Goal: Transaction & Acquisition: Purchase product/service

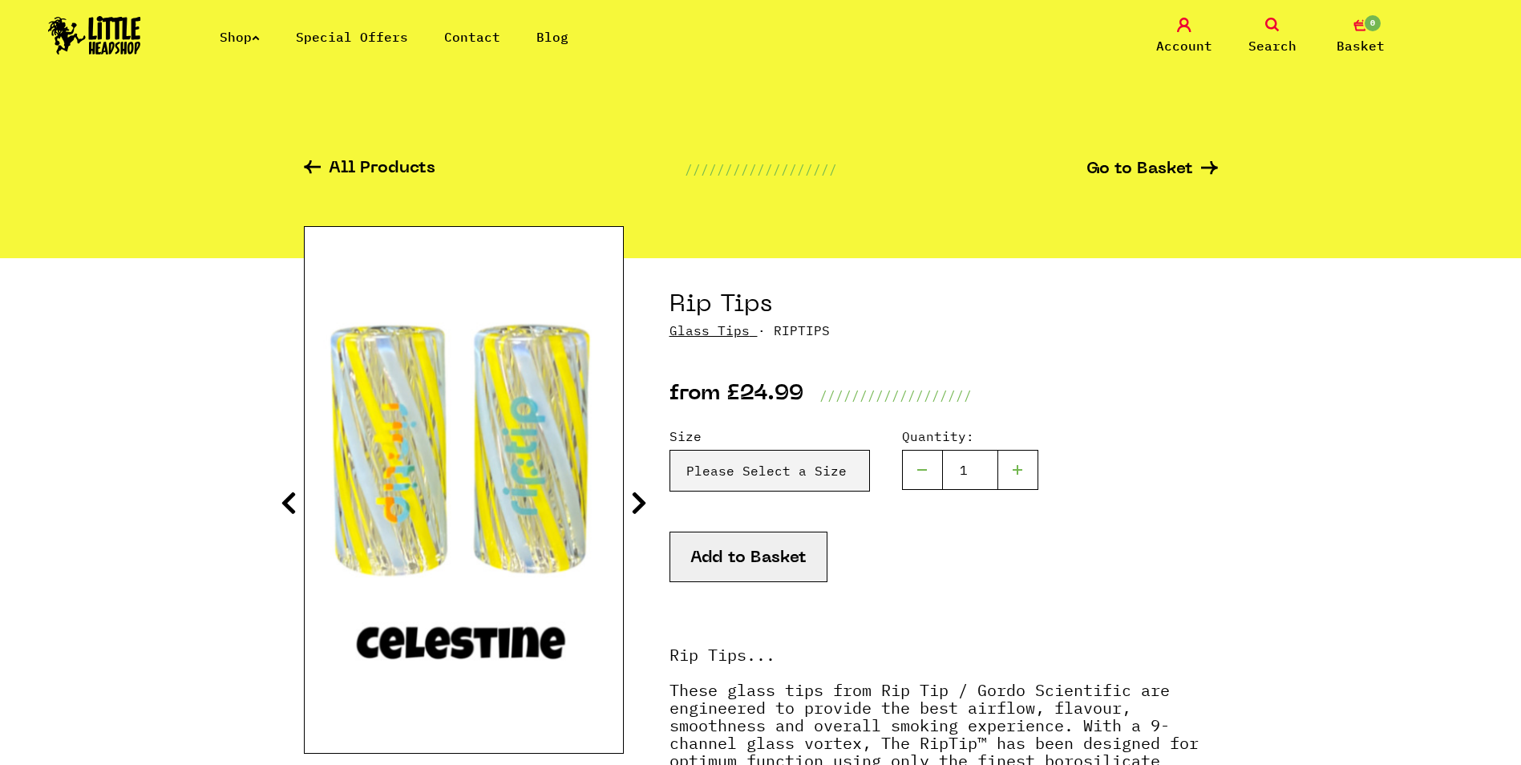
click at [112, 27] on img at bounding box center [94, 35] width 93 height 38
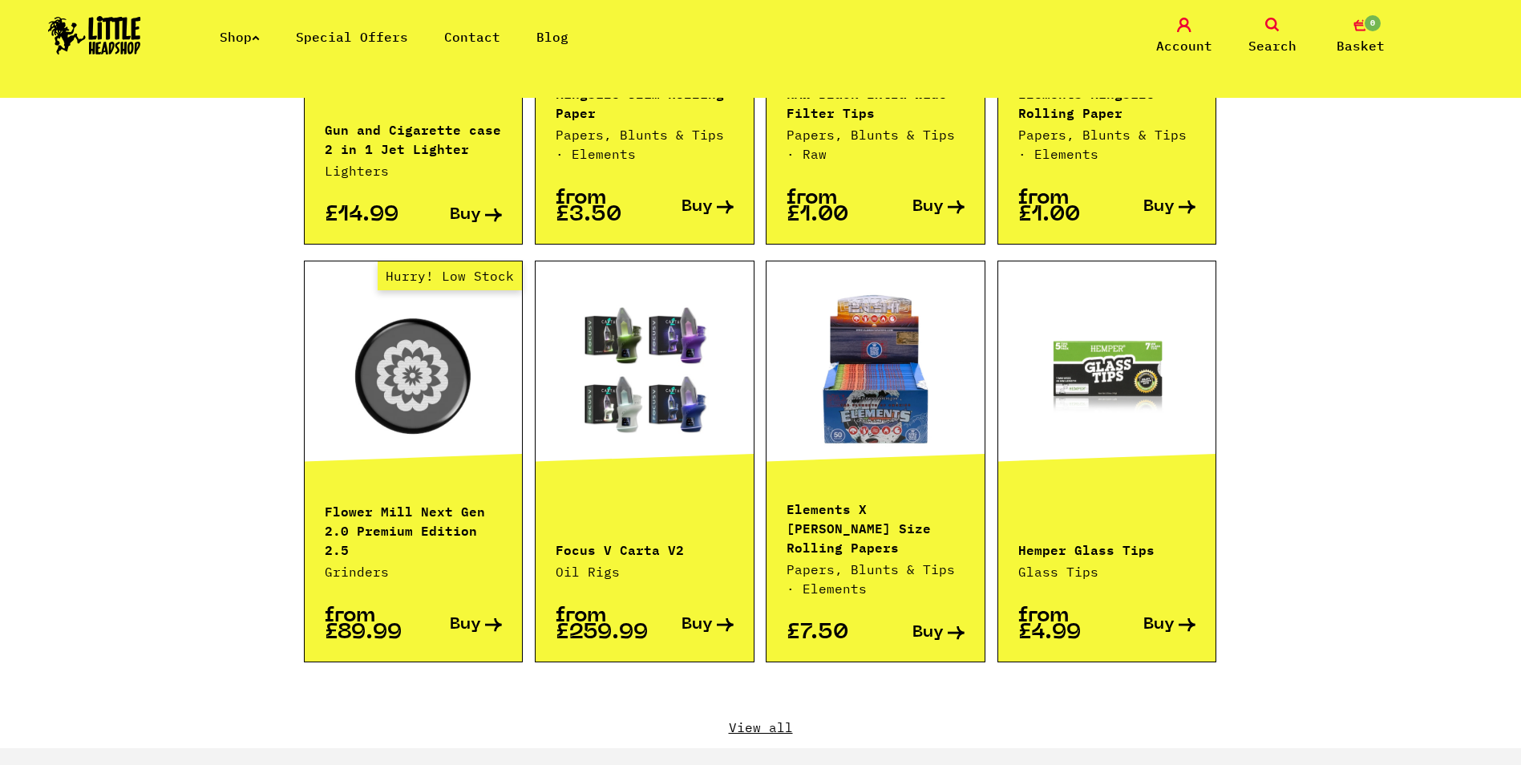
scroll to position [1764, 0]
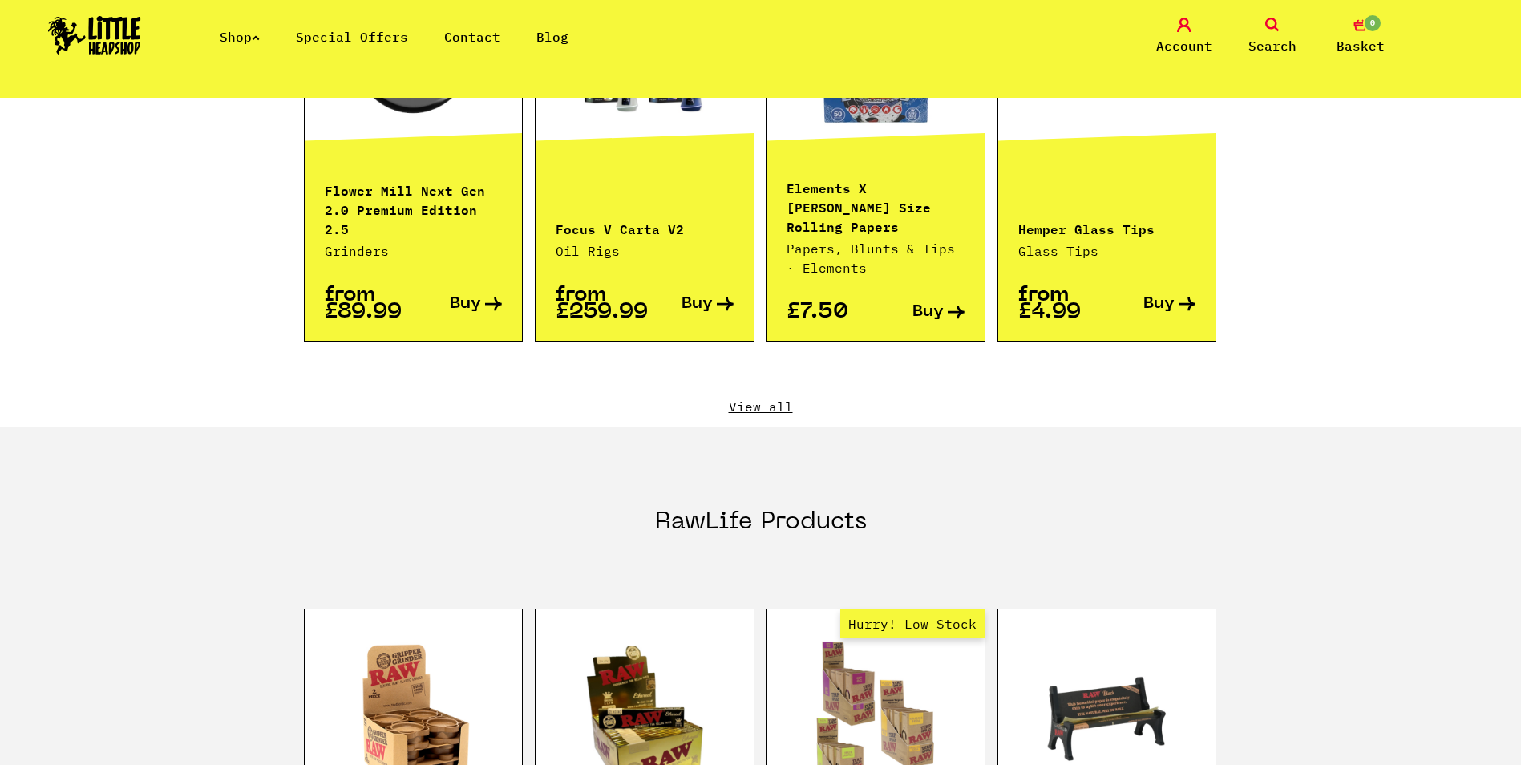
click at [753, 398] on link "View all" at bounding box center [761, 407] width 914 height 18
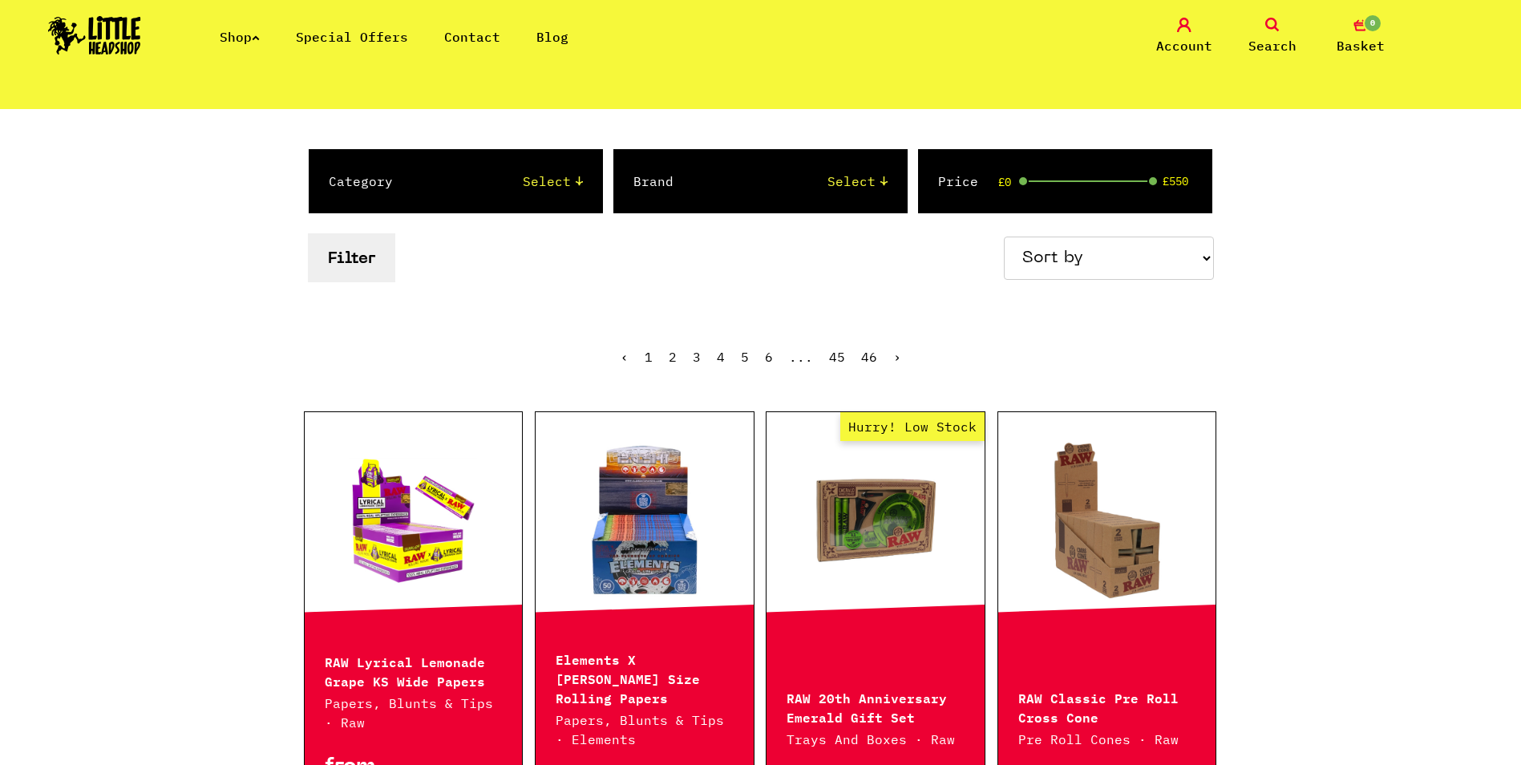
scroll to position [160, 0]
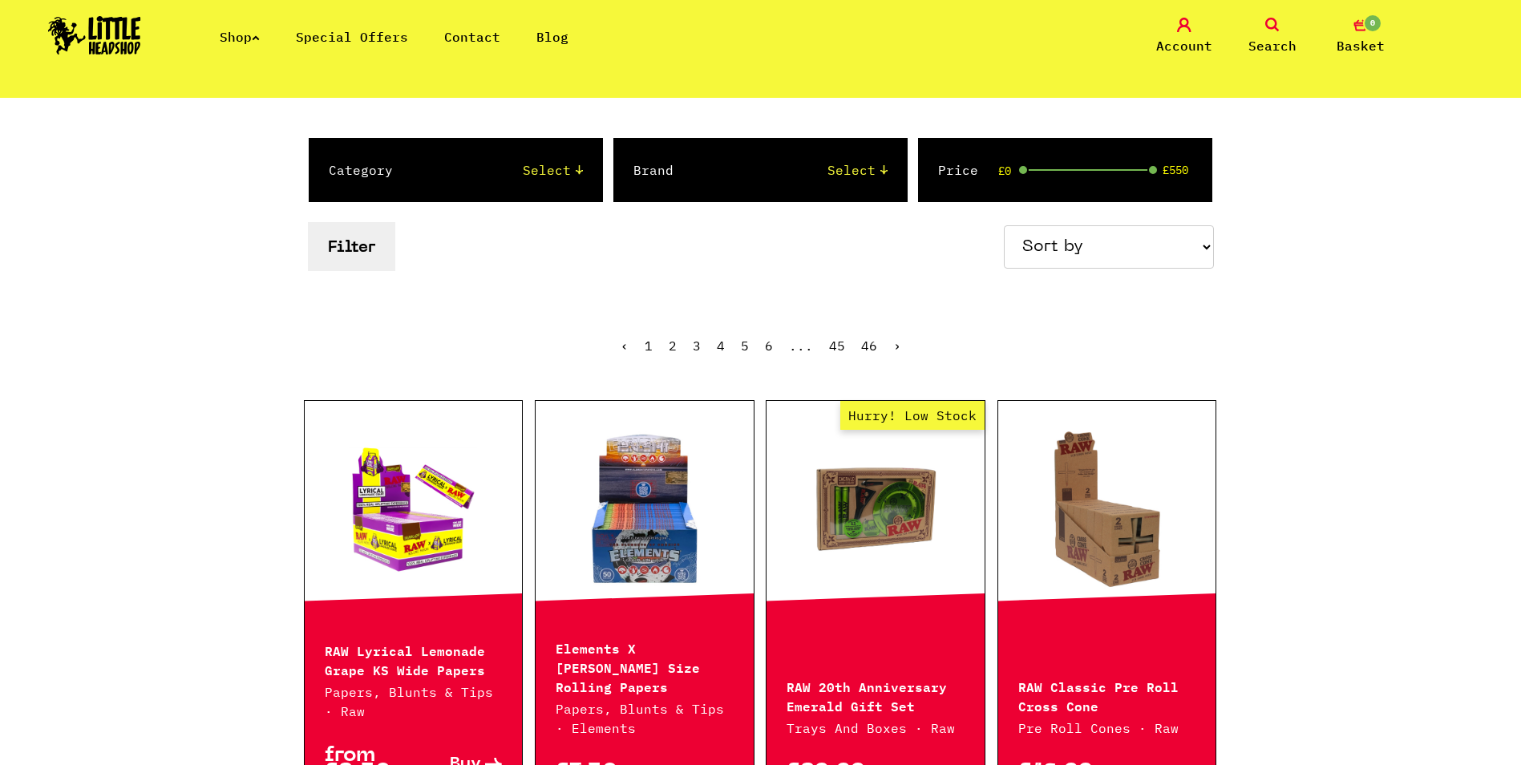
drag, startPoint x: 1081, startPoint y: 226, endPoint x: 1077, endPoint y: 273, distance: 47.4
click at [1081, 226] on select "Sort by Price - Low to High Price - High to Low Newest Products" at bounding box center [1109, 246] width 210 height 43
select select "newest"
click at [1006, 225] on select "Sort by Price - Low to High Price - High to Low Newest Products" at bounding box center [1109, 246] width 210 height 43
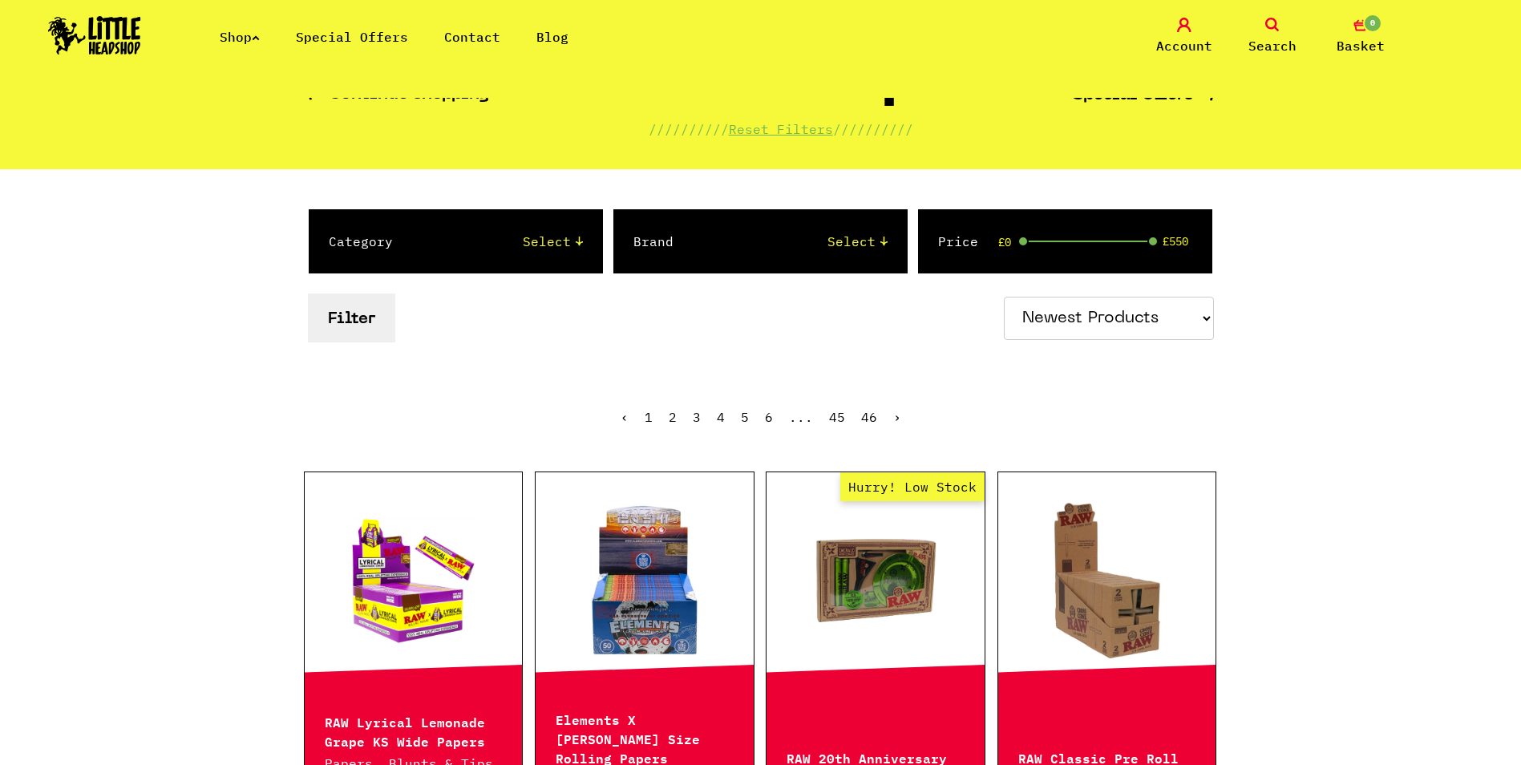
scroll to position [241, 0]
